Goal: Task Accomplishment & Management: Manage account settings

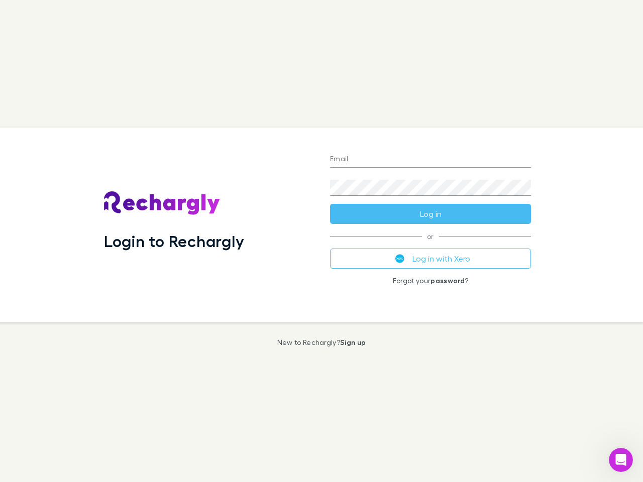
click at [321, 241] on div "Login to Rechargly" at bounding box center [209, 225] width 226 height 195
click at [430, 160] on input "Email" at bounding box center [430, 160] width 201 height 16
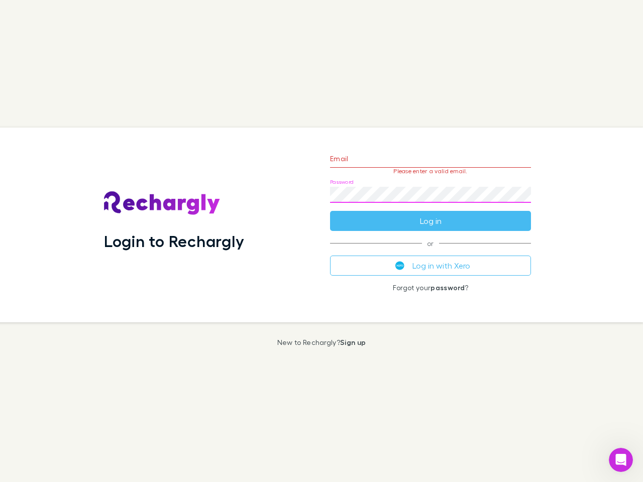
click at [430, 214] on form "Email Please enter a valid email. Password Log in" at bounding box center [430, 187] width 201 height 87
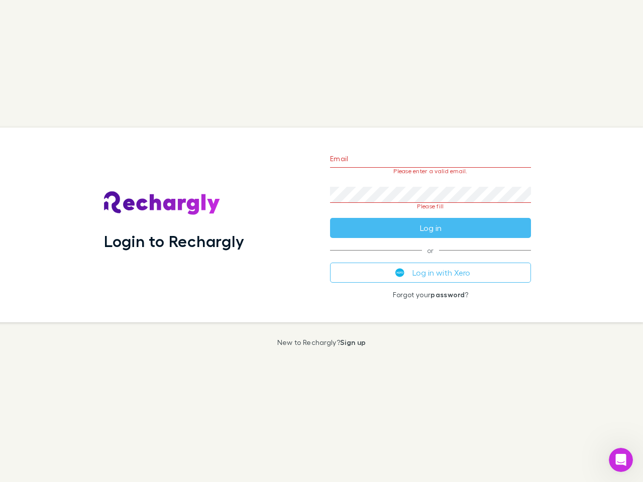
click at [430, 259] on div "Email Please enter a valid email. Password Please fill Log in or Log in with Xe…" at bounding box center [430, 225] width 217 height 195
click at [621, 460] on icon "Open Intercom Messenger" at bounding box center [621, 460] width 17 height 17
